Goal: Book appointment/travel/reservation

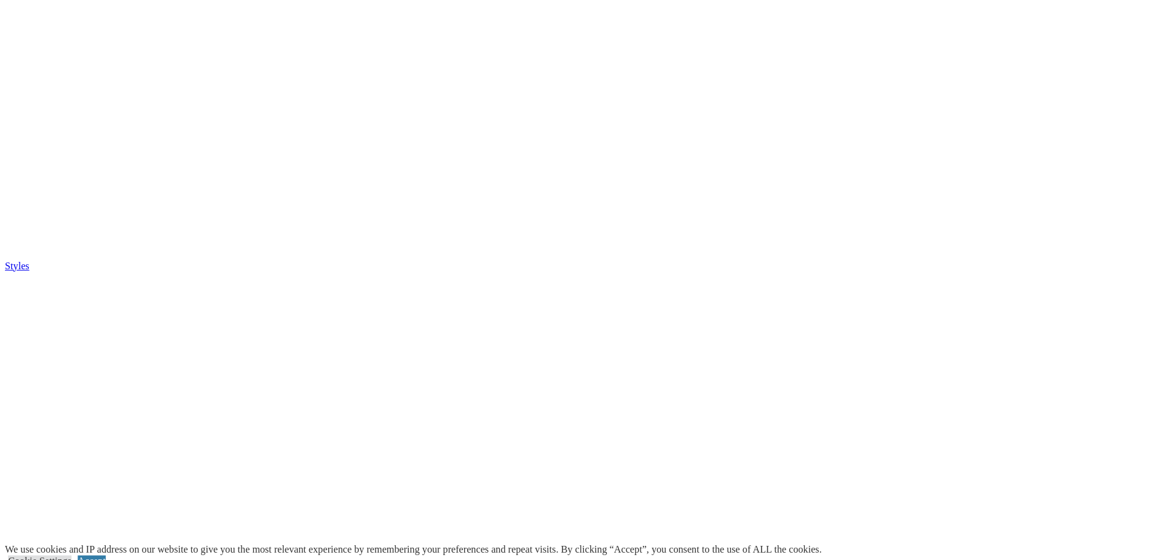
scroll to position [3863, 0]
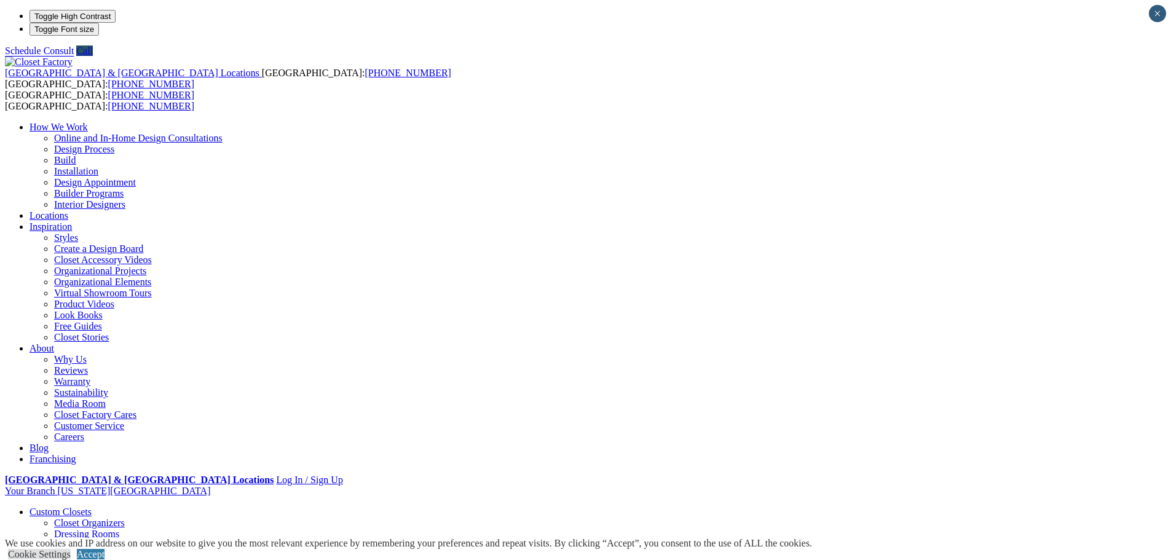
click at [68, 210] on link "Locations" at bounding box center [49, 215] width 39 height 10
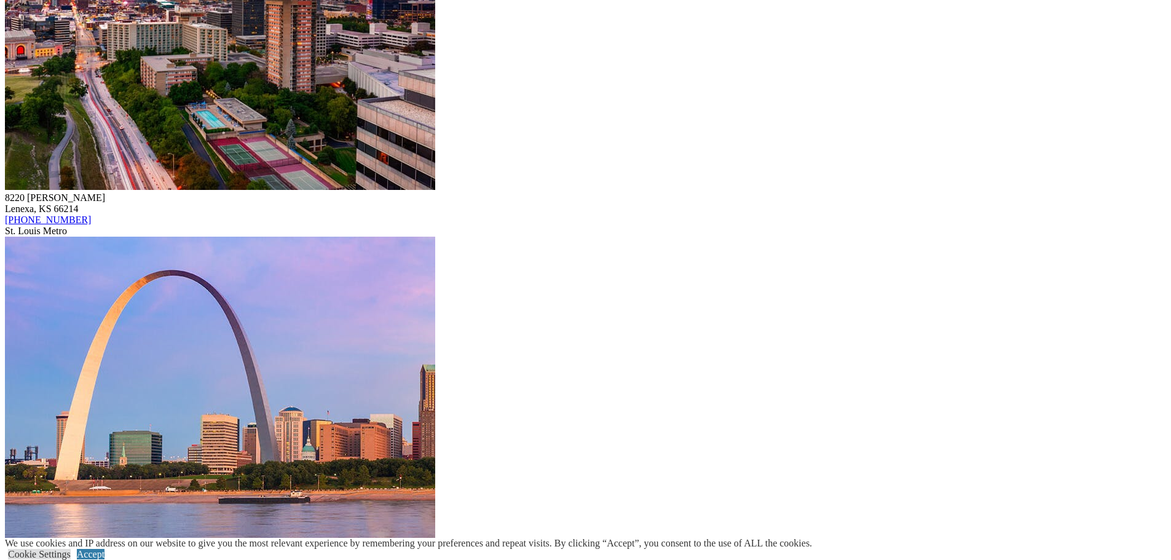
scroll to position [8340, 0]
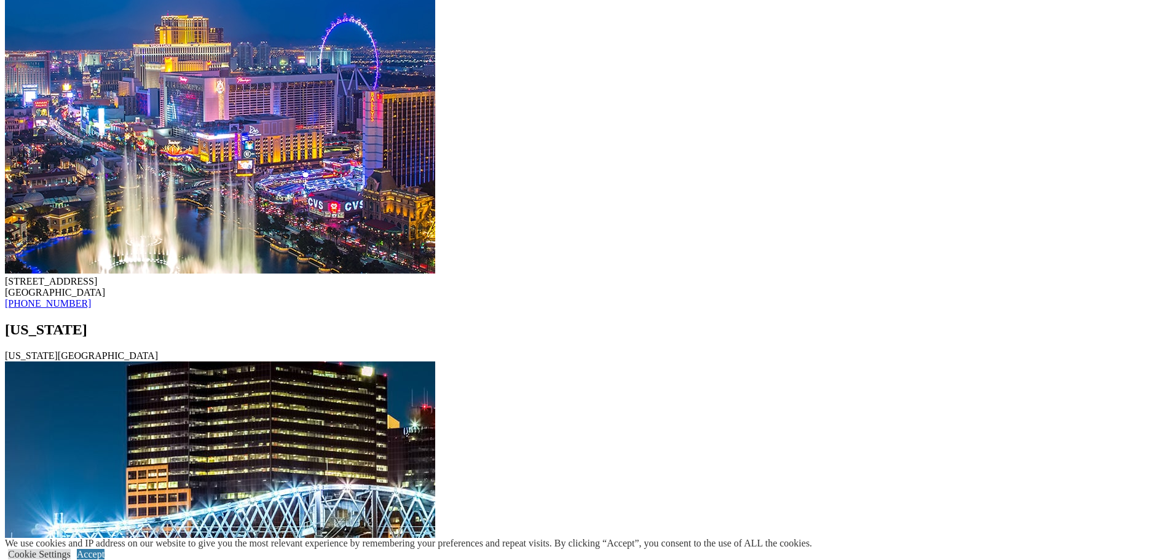
scroll to position [8340, 0]
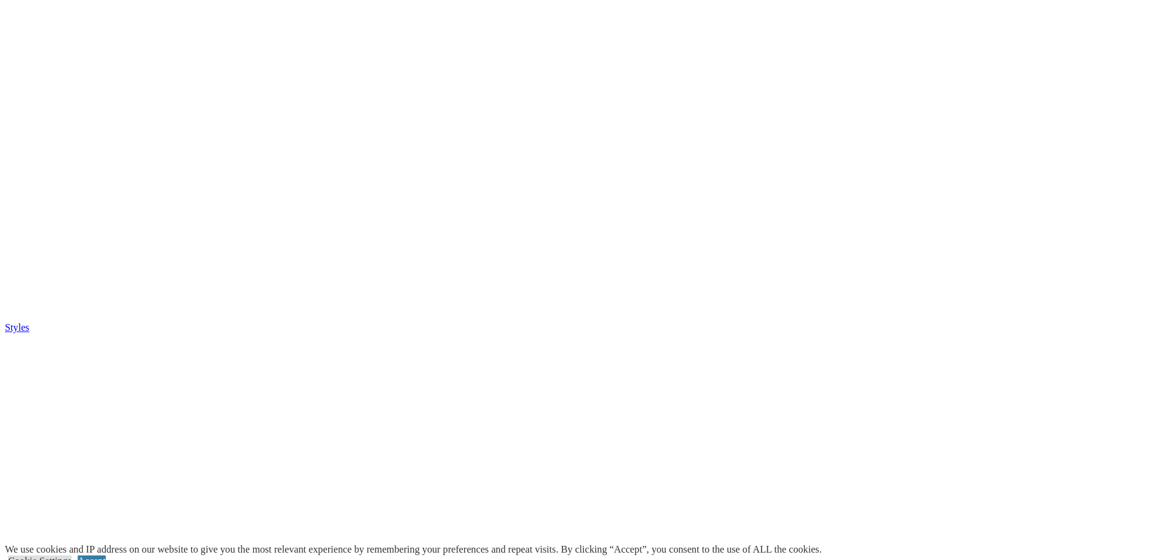
scroll to position [3863, 0]
